Goal: Task Accomplishment & Management: Complete application form

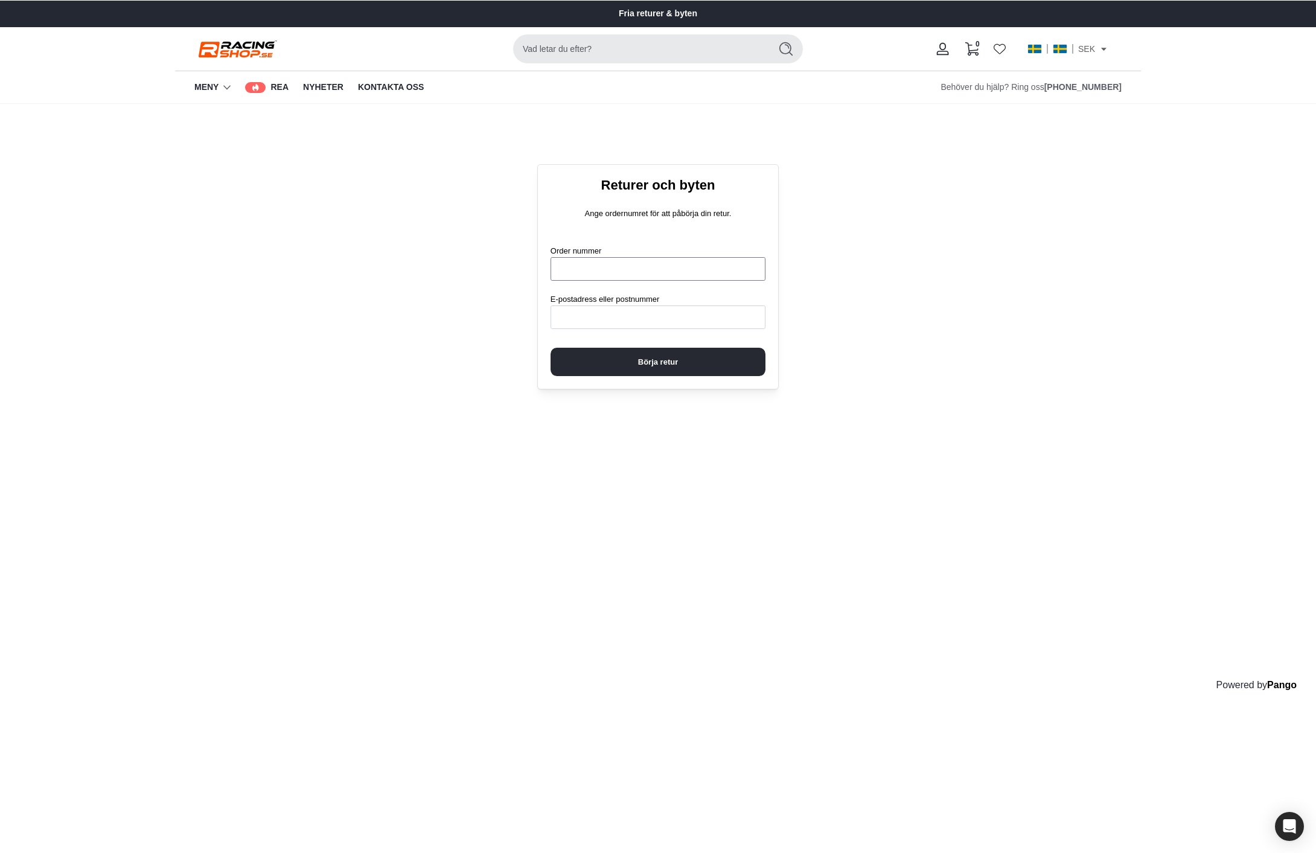
click at [625, 268] on input "Order nummer" at bounding box center [658, 269] width 215 height 24
click at [629, 266] on input "Order nummer" at bounding box center [658, 269] width 215 height 24
type input "****"
paste input "**********"
type input "**********"
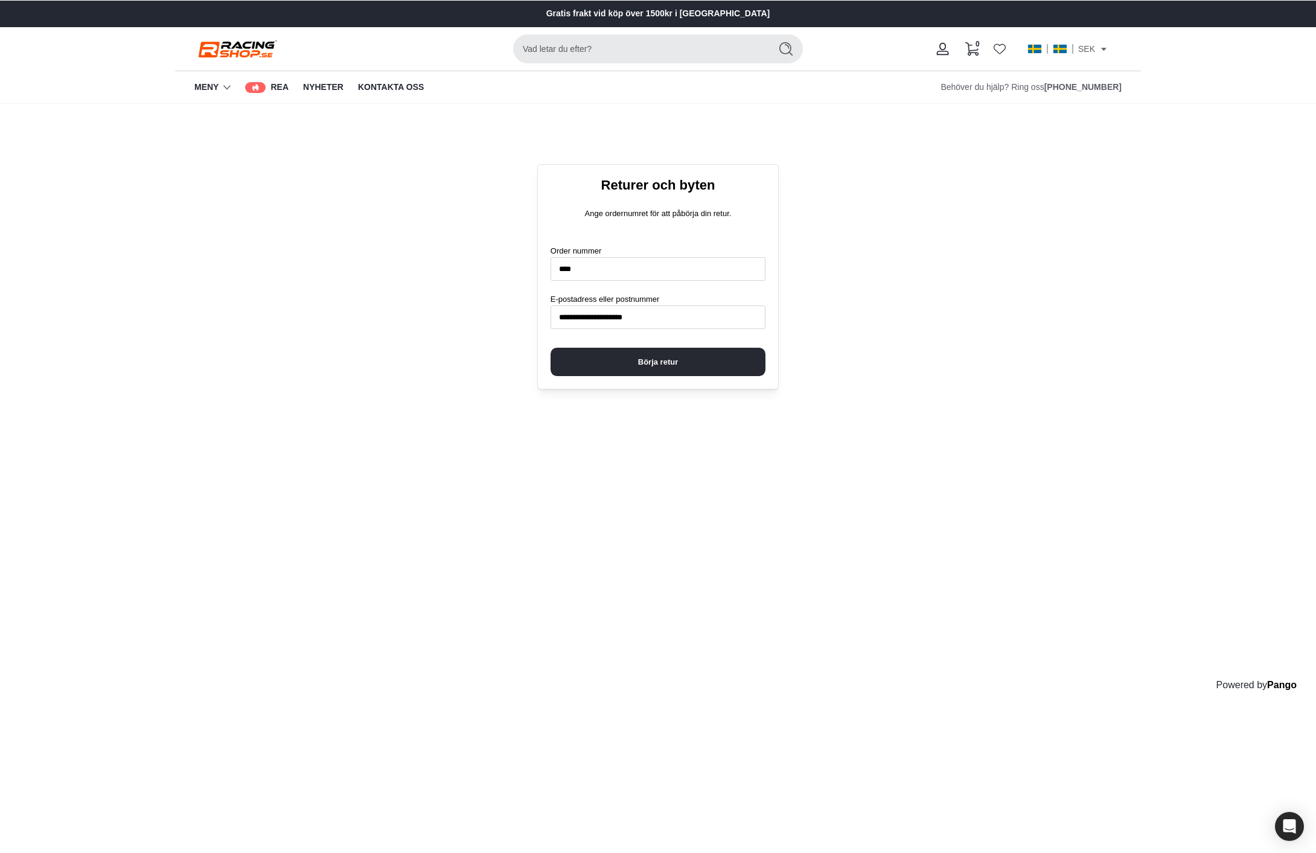
click at [662, 353] on span "Börja retur" at bounding box center [658, 361] width 40 height 27
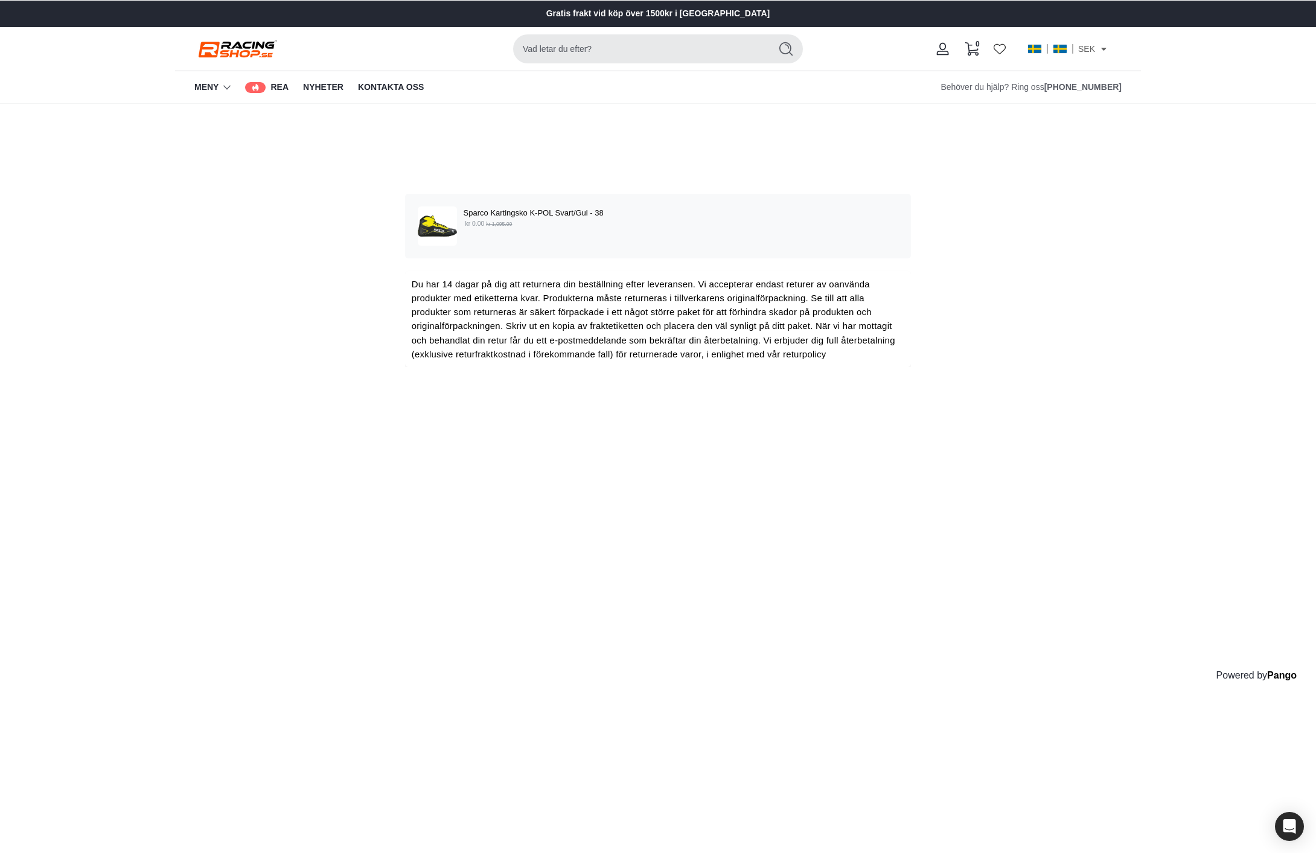
click at [576, 229] on div "Sparco Kartingsko K-POL Svart/Gul - 38 kr 0.00 kr 1,095.00" at bounding box center [658, 225] width 481 height 39
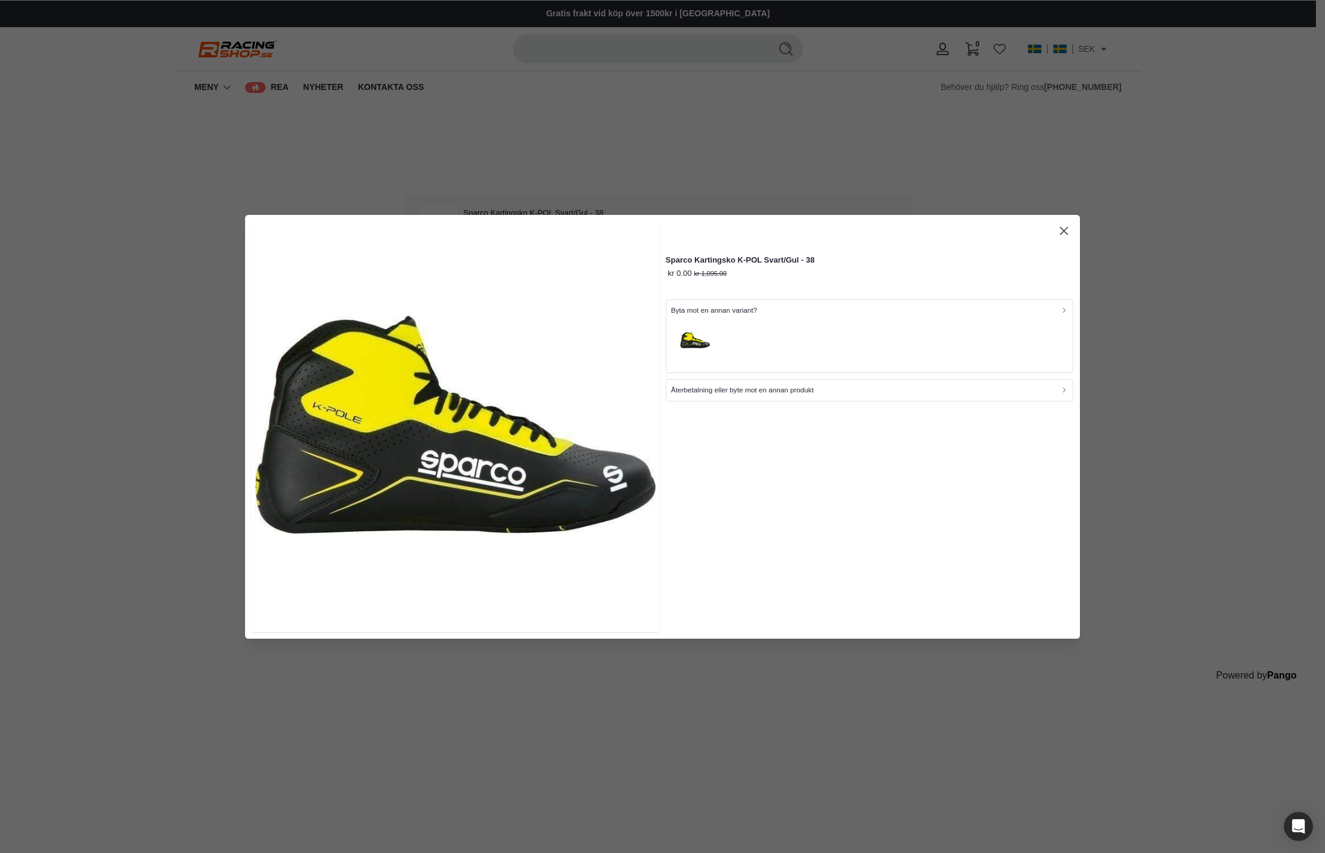
click at [759, 325] on div "button" at bounding box center [869, 342] width 397 height 52
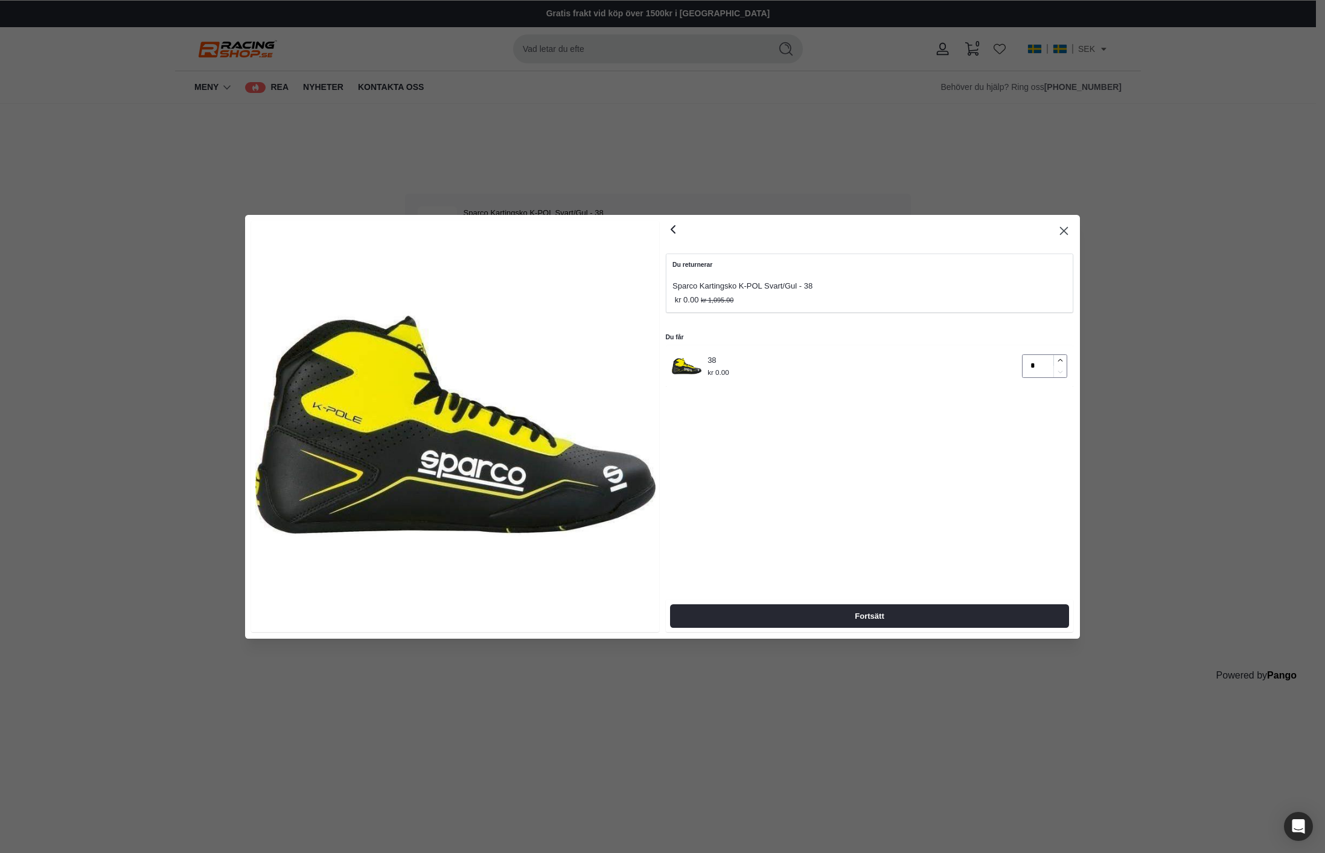
type input "*"
click at [1064, 358] on button "button" at bounding box center [1059, 359] width 13 height 11
click at [673, 229] on icon "button" at bounding box center [673, 229] width 4 height 7
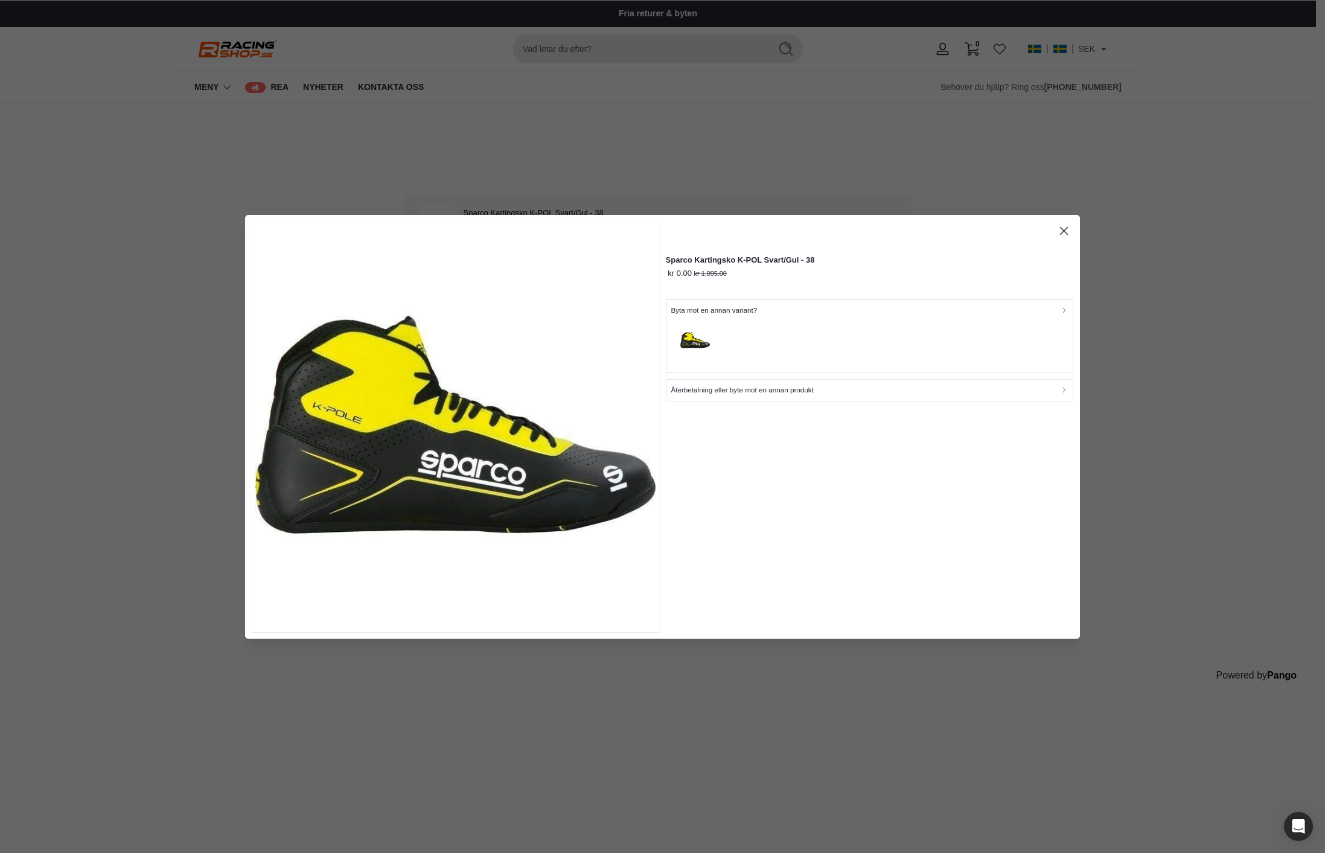
click at [760, 388] on p "Återbetalning eller byte mot en annan produkt" at bounding box center [742, 390] width 143 height 11
click at [1064, 230] on icon "button" at bounding box center [1064, 231] width 8 height 8
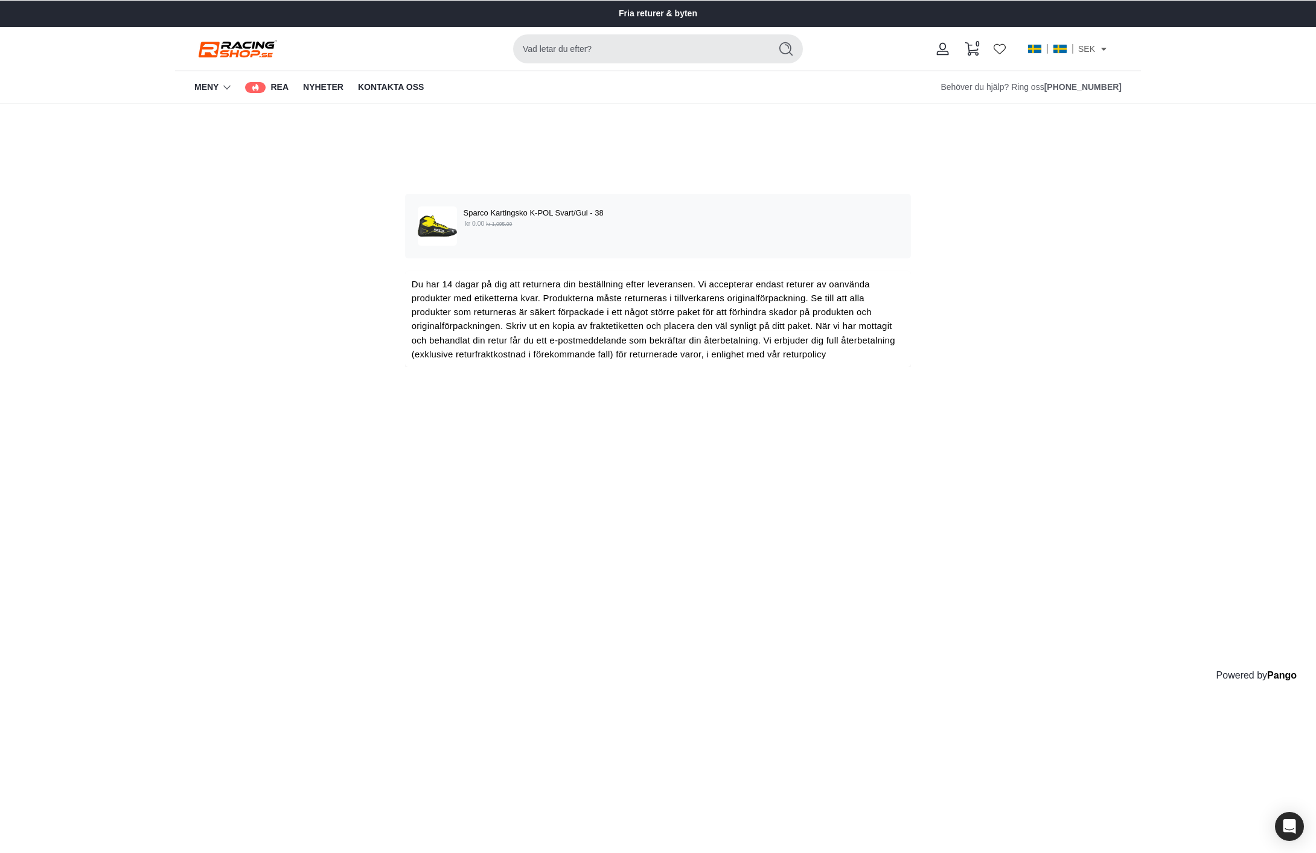
click at [555, 240] on div "Sparco Kartingsko K-POL Svart/Gul - 38 kr 0.00 kr 1,095.00" at bounding box center [658, 225] width 481 height 39
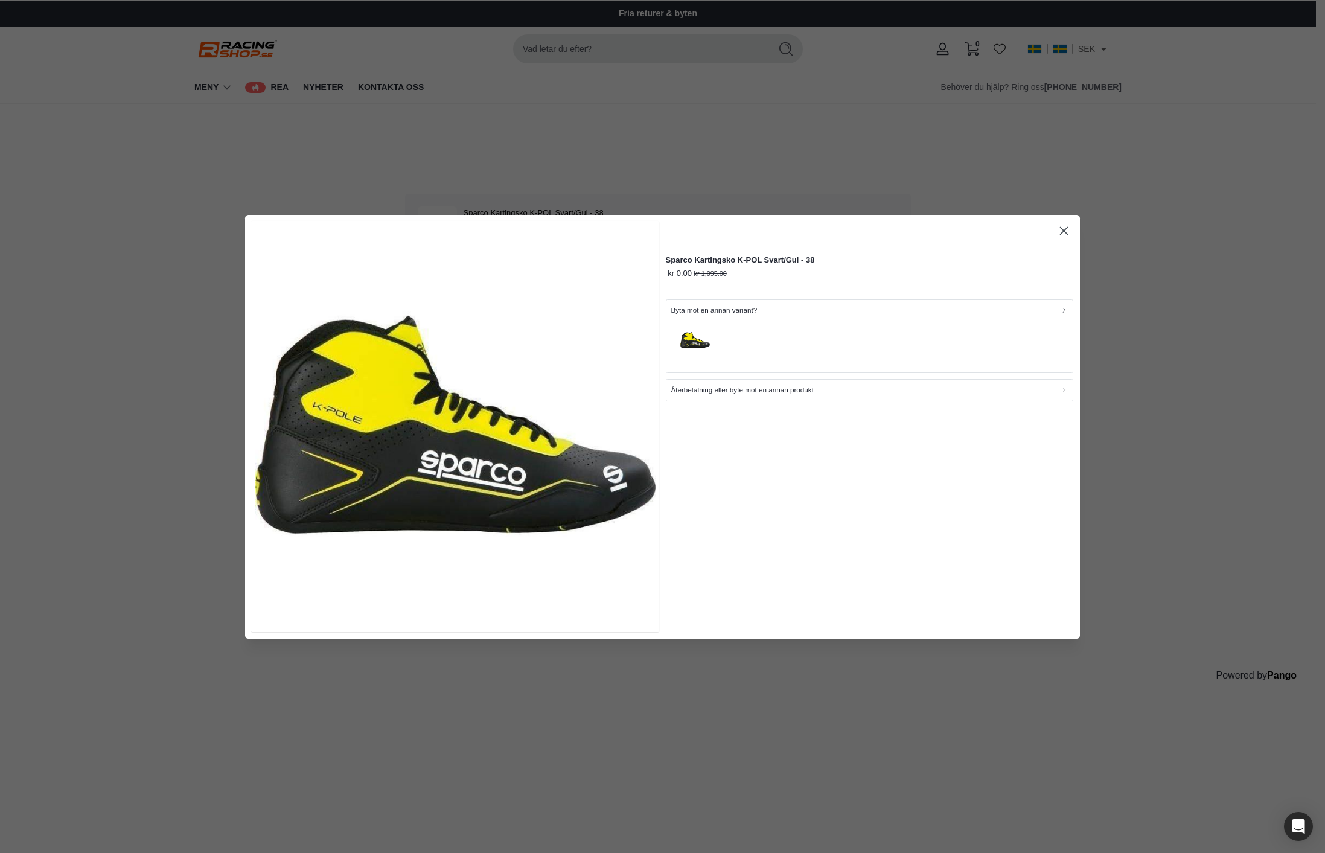
click at [741, 331] on div "button" at bounding box center [869, 342] width 397 height 52
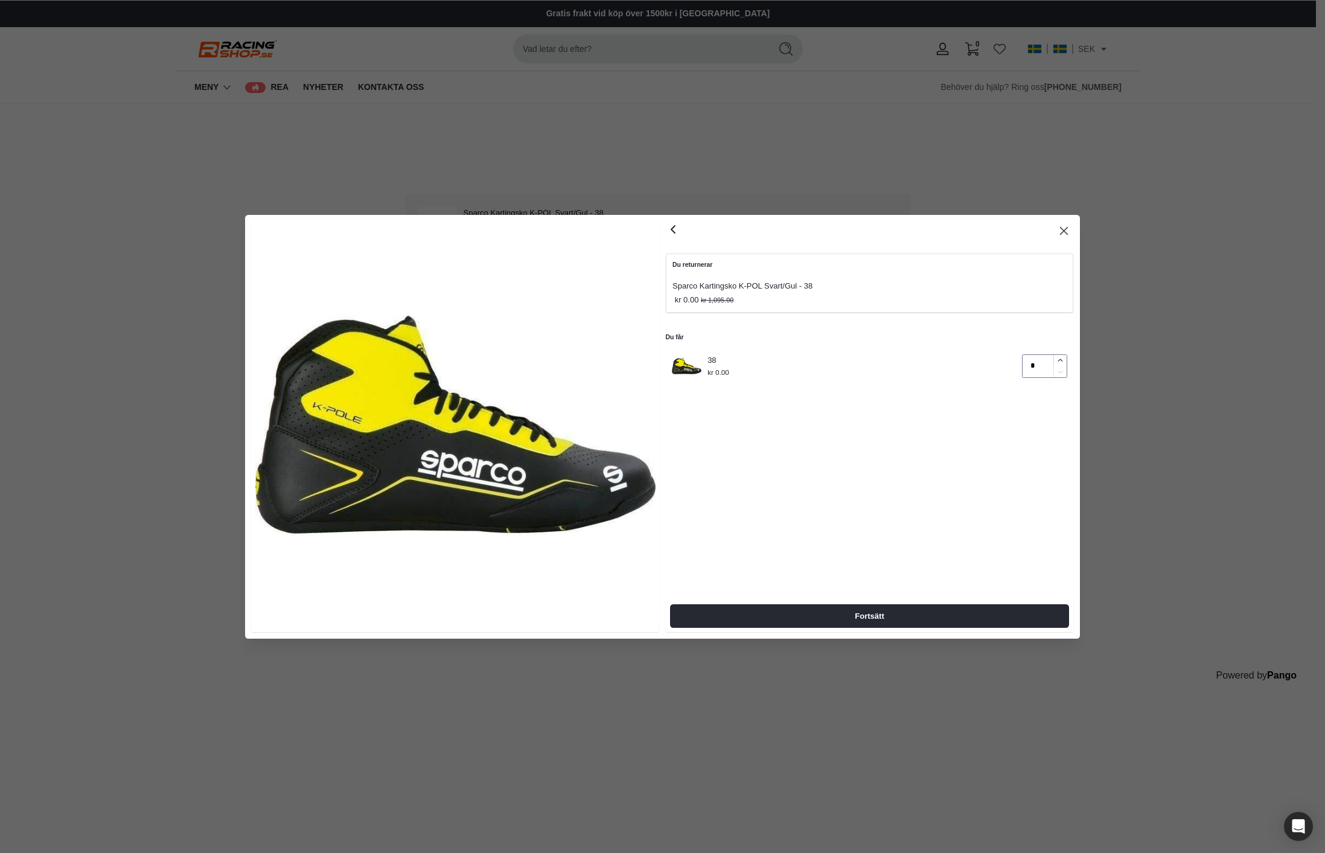
type input "*"
click at [1062, 356] on icon "button" at bounding box center [1060, 360] width 8 height 8
click at [888, 609] on span "Fortsätt" at bounding box center [869, 615] width 372 height 22
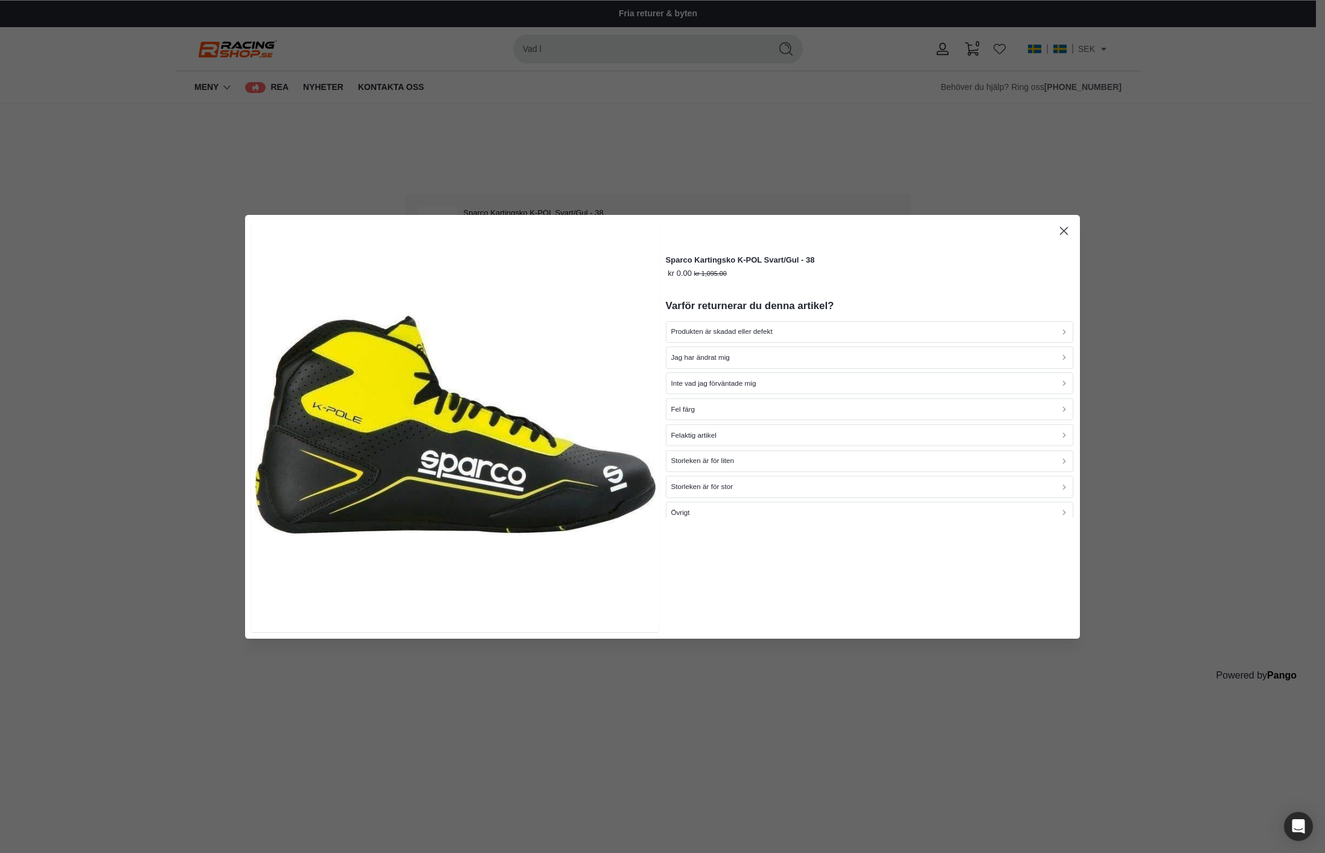
click at [1069, 228] on icon "button" at bounding box center [1064, 231] width 14 height 14
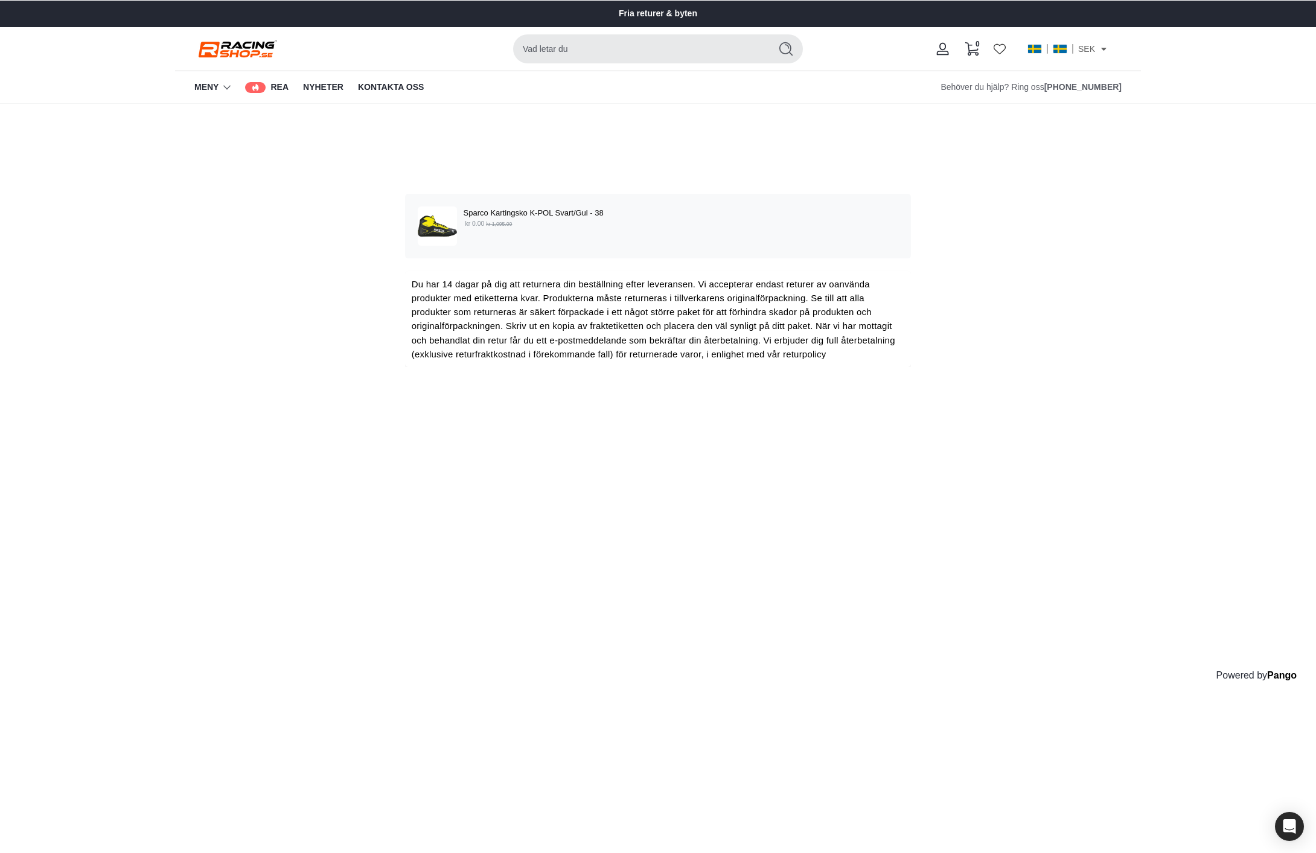
click at [571, 225] on p "kr 0.00 kr 1,095.00" at bounding box center [681, 224] width 435 height 10
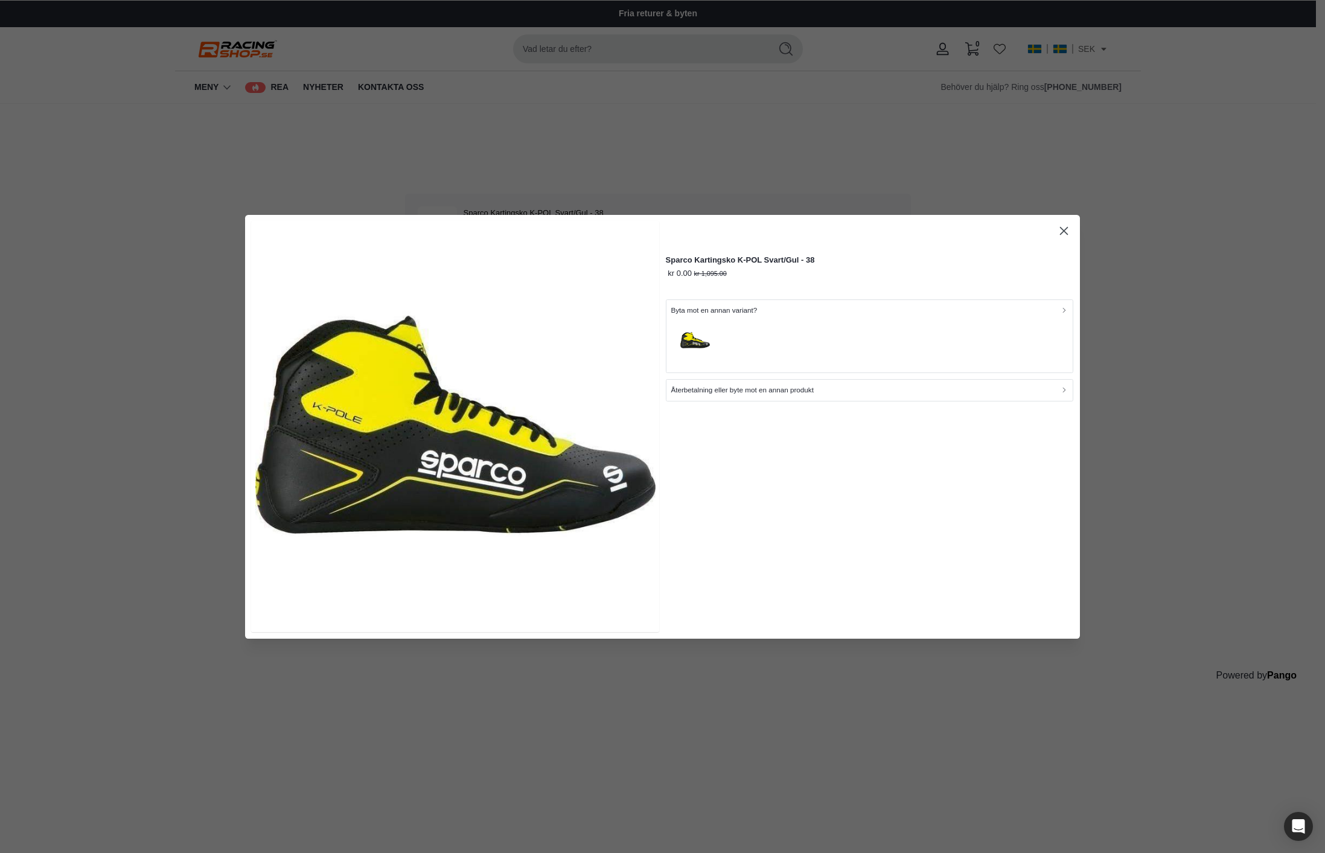
click at [733, 313] on p "Byta mot en annan variant?" at bounding box center [714, 309] width 86 height 11
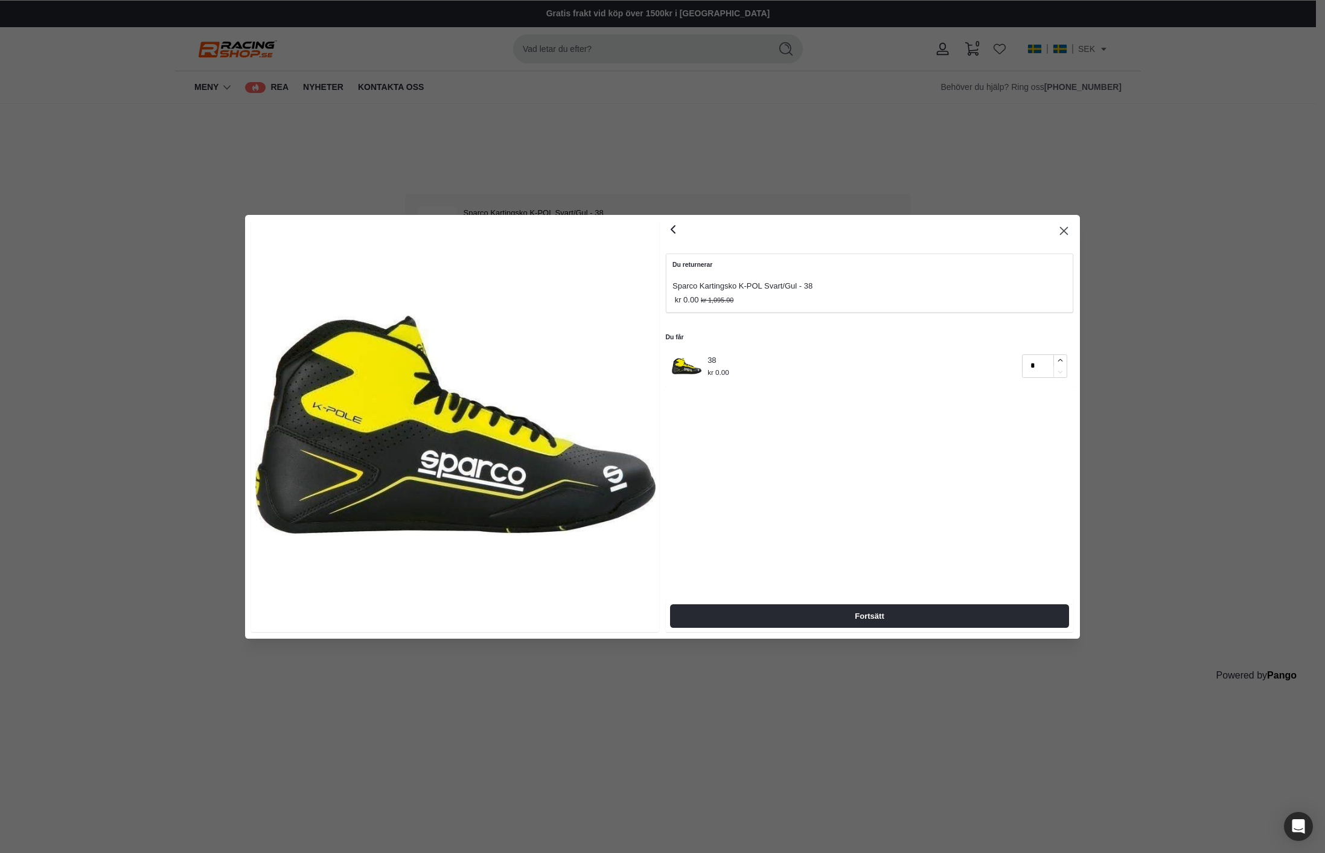
click at [727, 274] on div "Du returnerar Sparco Kartingsko K-POL Svart/Gul - 38 kr 0.00 kr 1,095.00" at bounding box center [870, 283] width 408 height 60
click at [677, 232] on icon "button" at bounding box center [673, 229] width 14 height 14
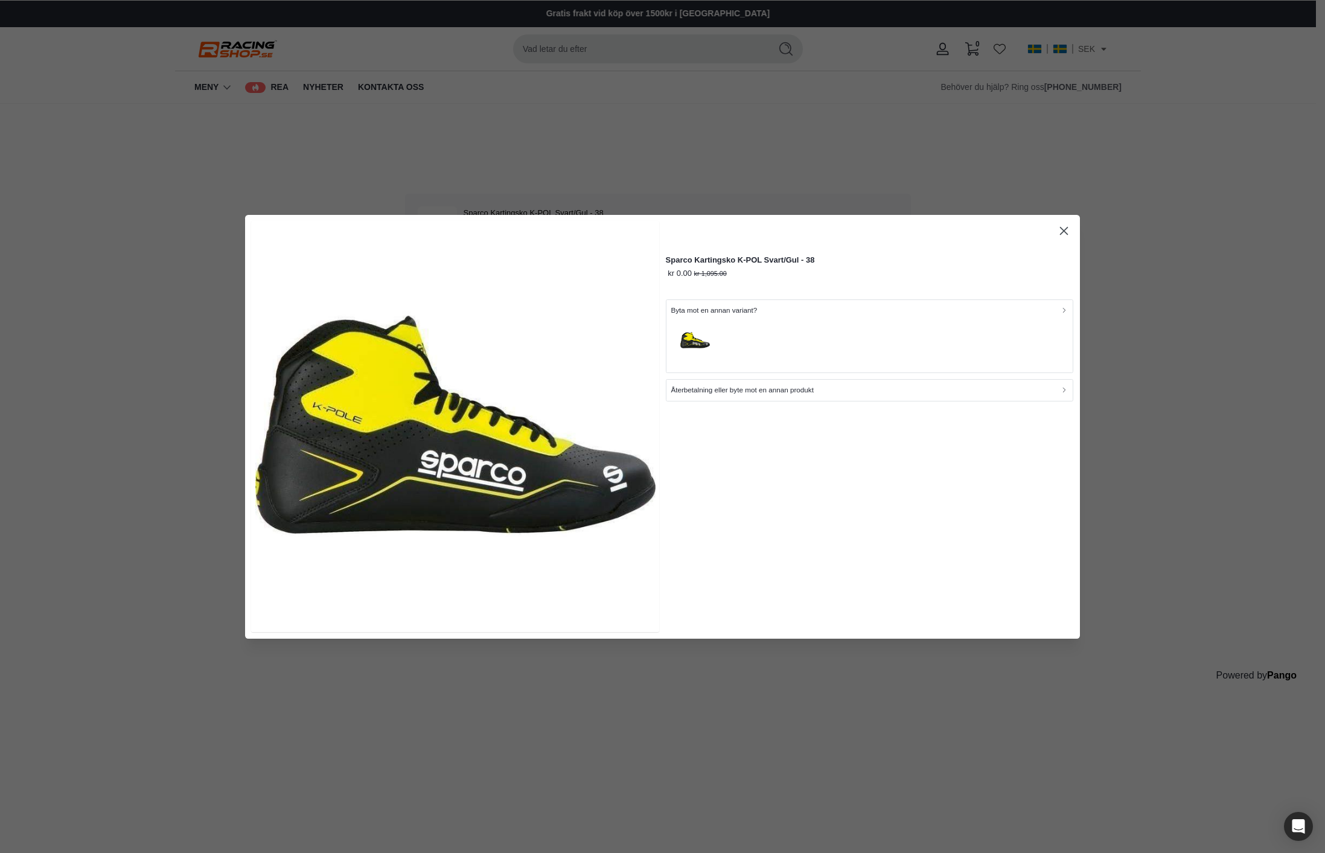
click at [1064, 226] on icon "button" at bounding box center [1064, 231] width 14 height 14
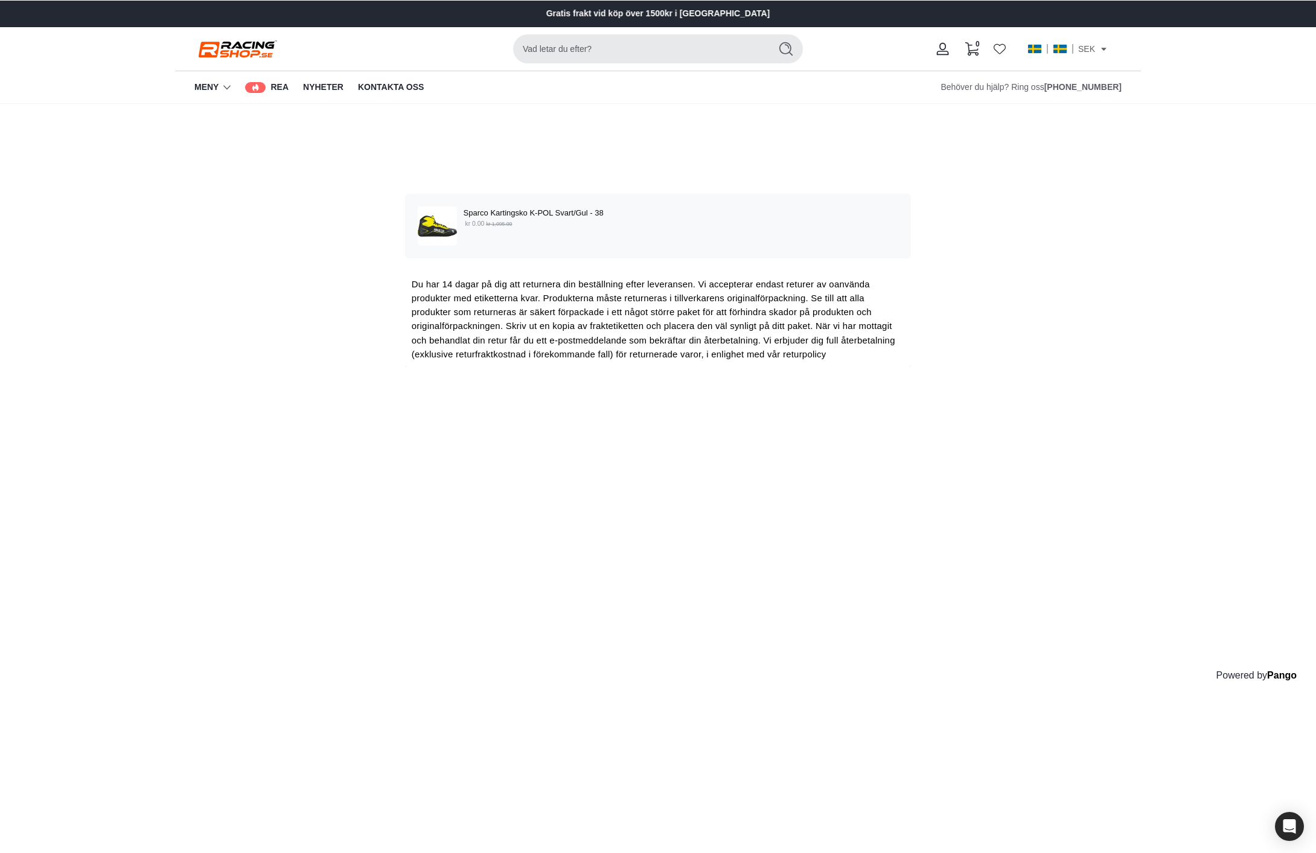
click at [968, 373] on div "Välj de produkter som du vill returnera eller byta Sparco Kartingsko K-POL Svar…" at bounding box center [658, 406] width 1316 height 604
click at [1037, 391] on div "Välj de produkter som du vill returnera eller byta Sparco Kartingsko K-POL Svar…" at bounding box center [658, 406] width 1316 height 604
